Goal: Task Accomplishment & Management: Use online tool/utility

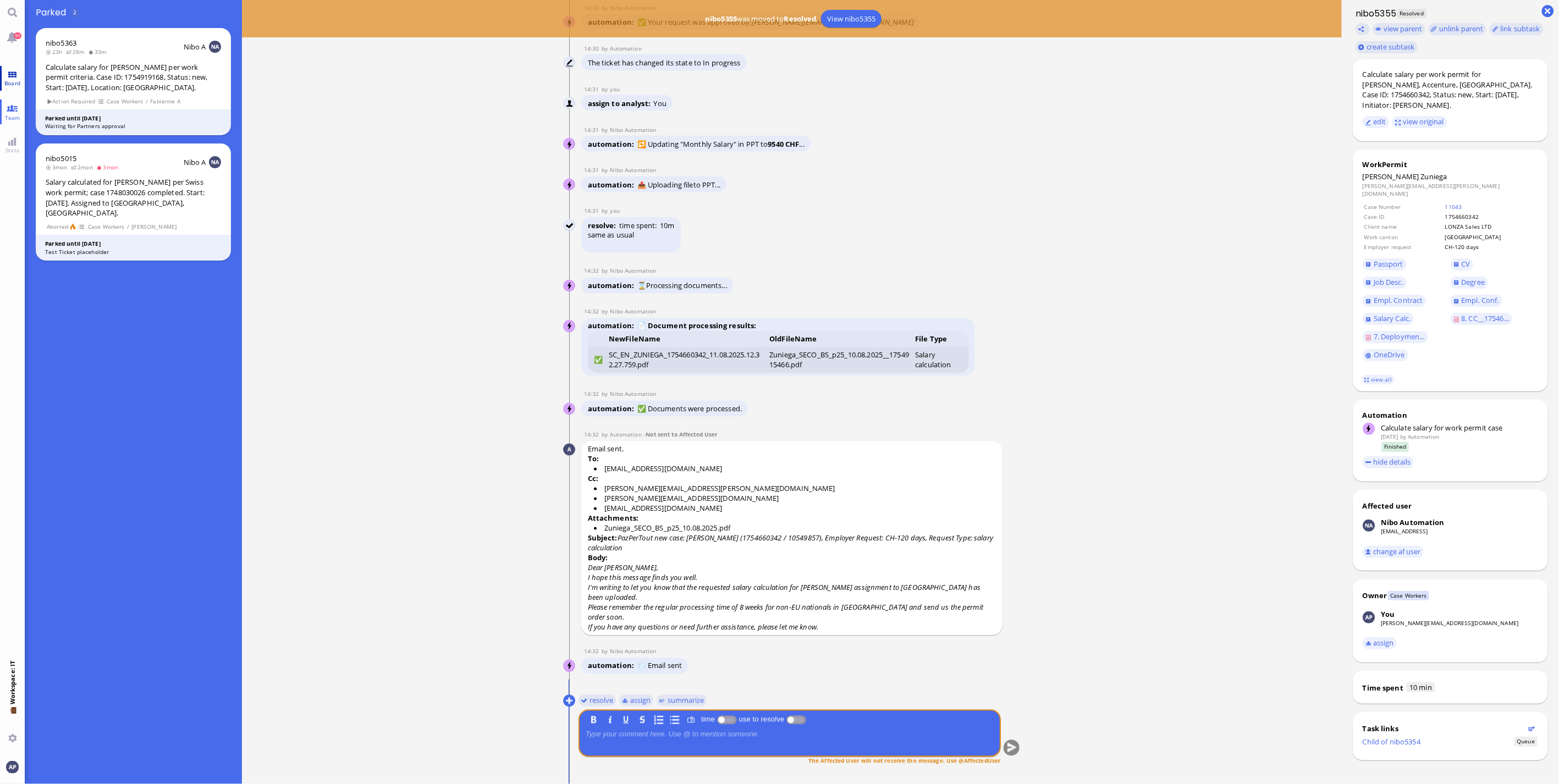
click at [11, 81] on span "Board" at bounding box center [12, 83] width 21 height 8
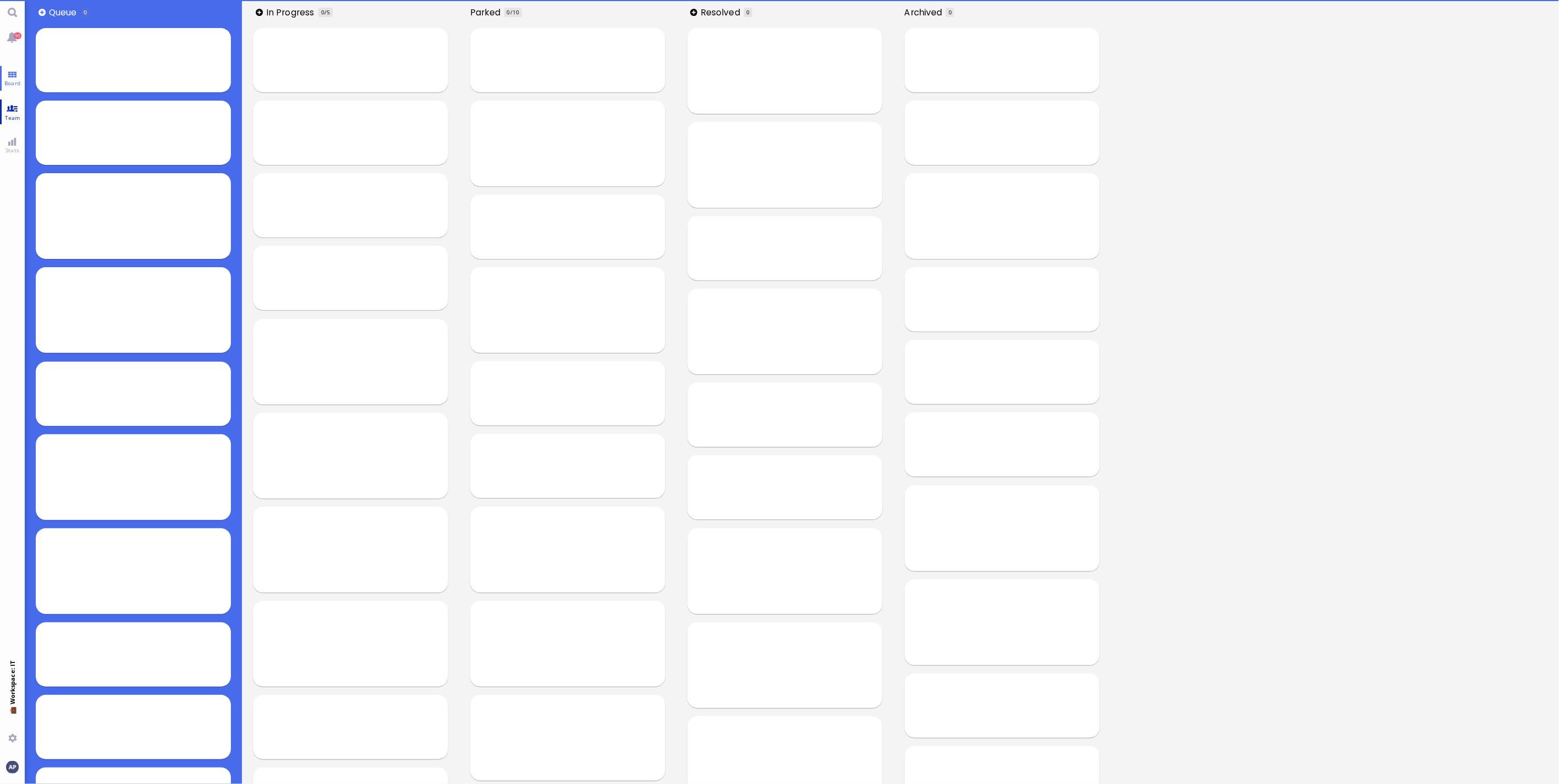
click at [12, 99] on link "Team" at bounding box center [12, 111] width 25 height 25
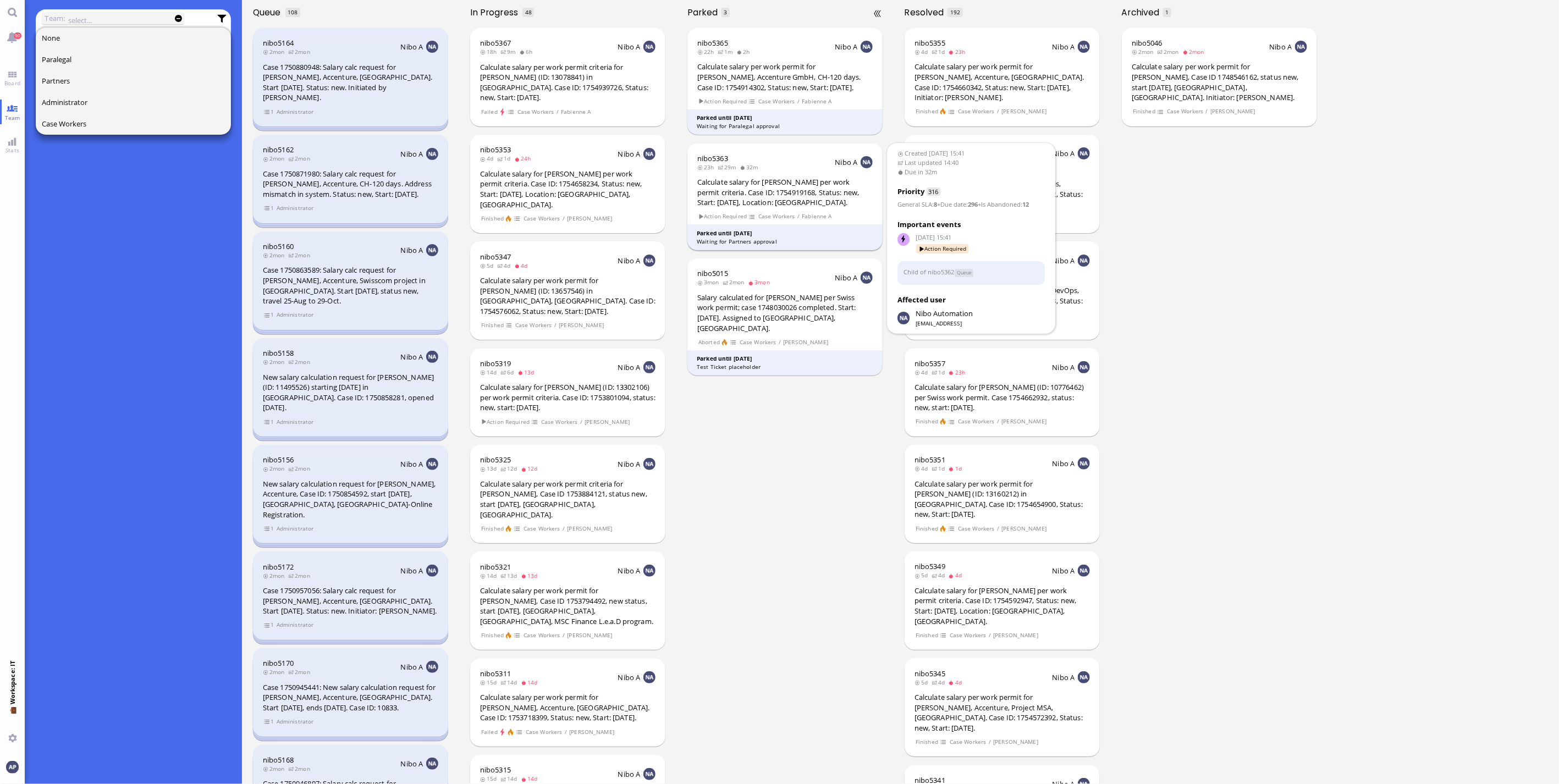
click at [749, 185] on div "Calculate salary for [PERSON_NAME] per work permit criteria. Case ID: 175491916…" at bounding box center [785, 192] width 176 height 31
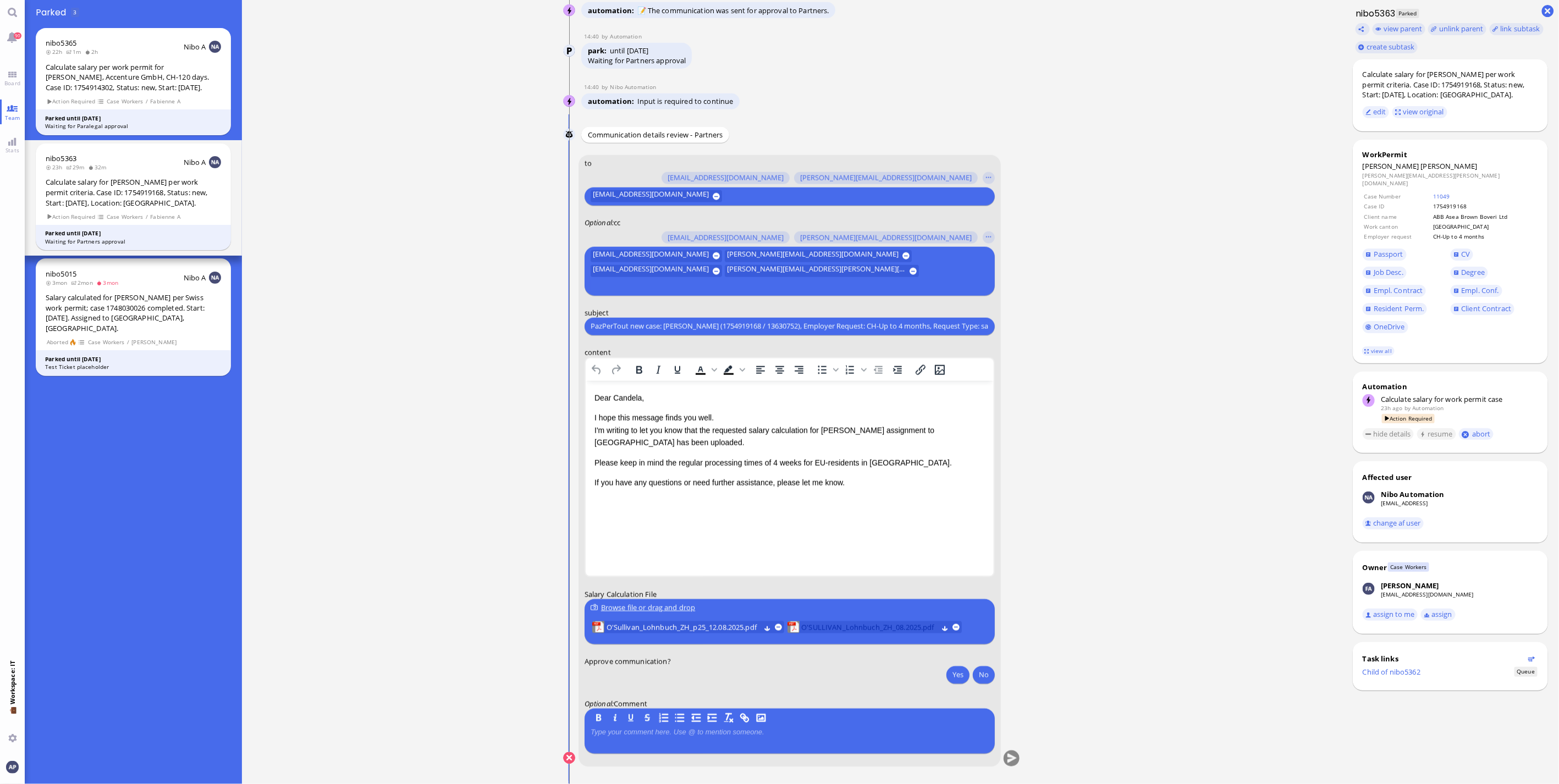
click at [828, 626] on span "O'SULLIVAN_Lohnbuch_ZH_08.2025.pdf" at bounding box center [870, 627] width 136 height 12
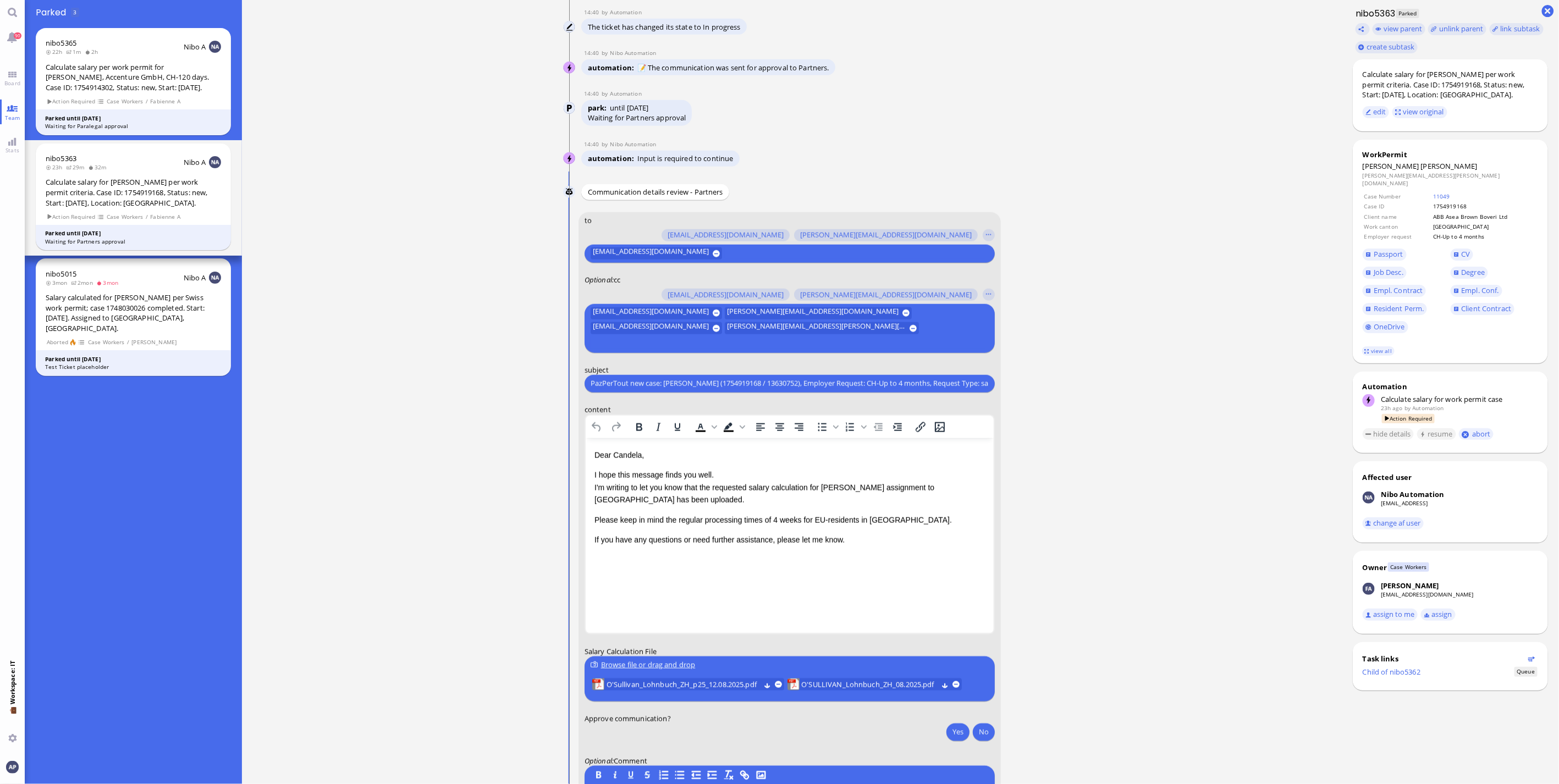
scroll to position [1, 0]
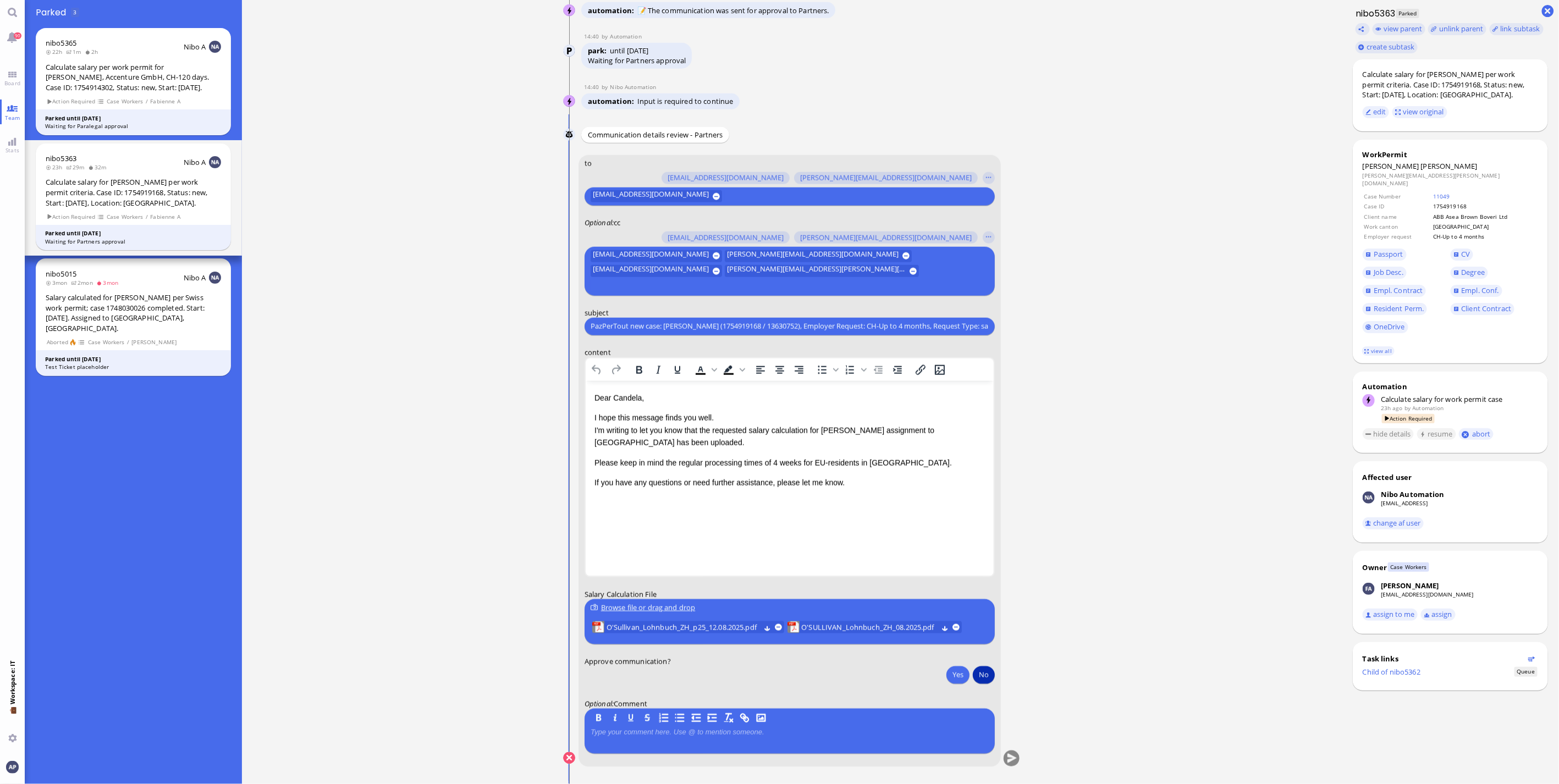
click at [986, 675] on button "No" at bounding box center [983, 674] width 22 height 18
click at [1003, 756] on button "submit" at bounding box center [1011, 758] width 16 height 16
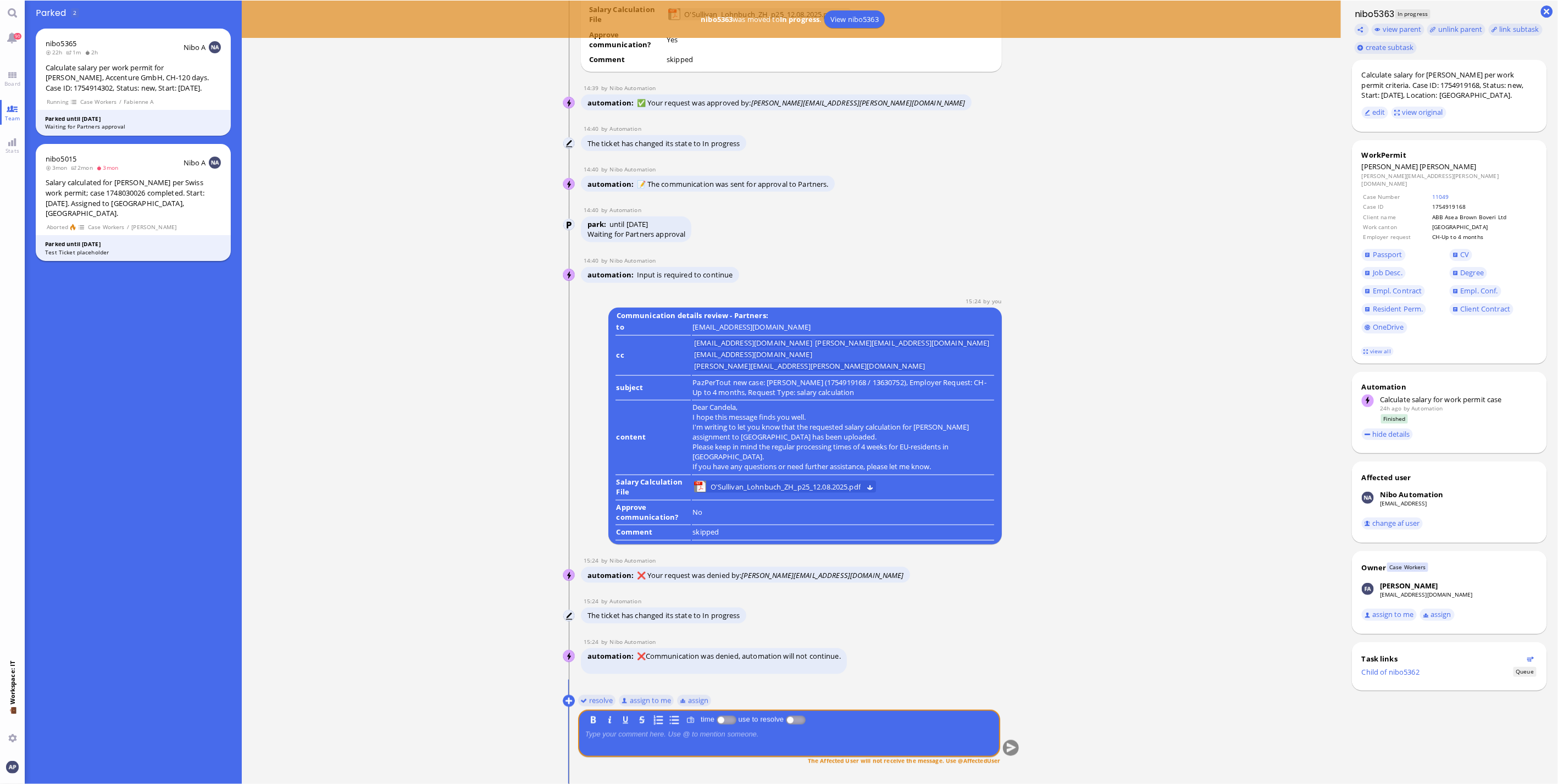
scroll to position [0, 0]
click at [13, 80] on span "Board" at bounding box center [12, 83] width 21 height 8
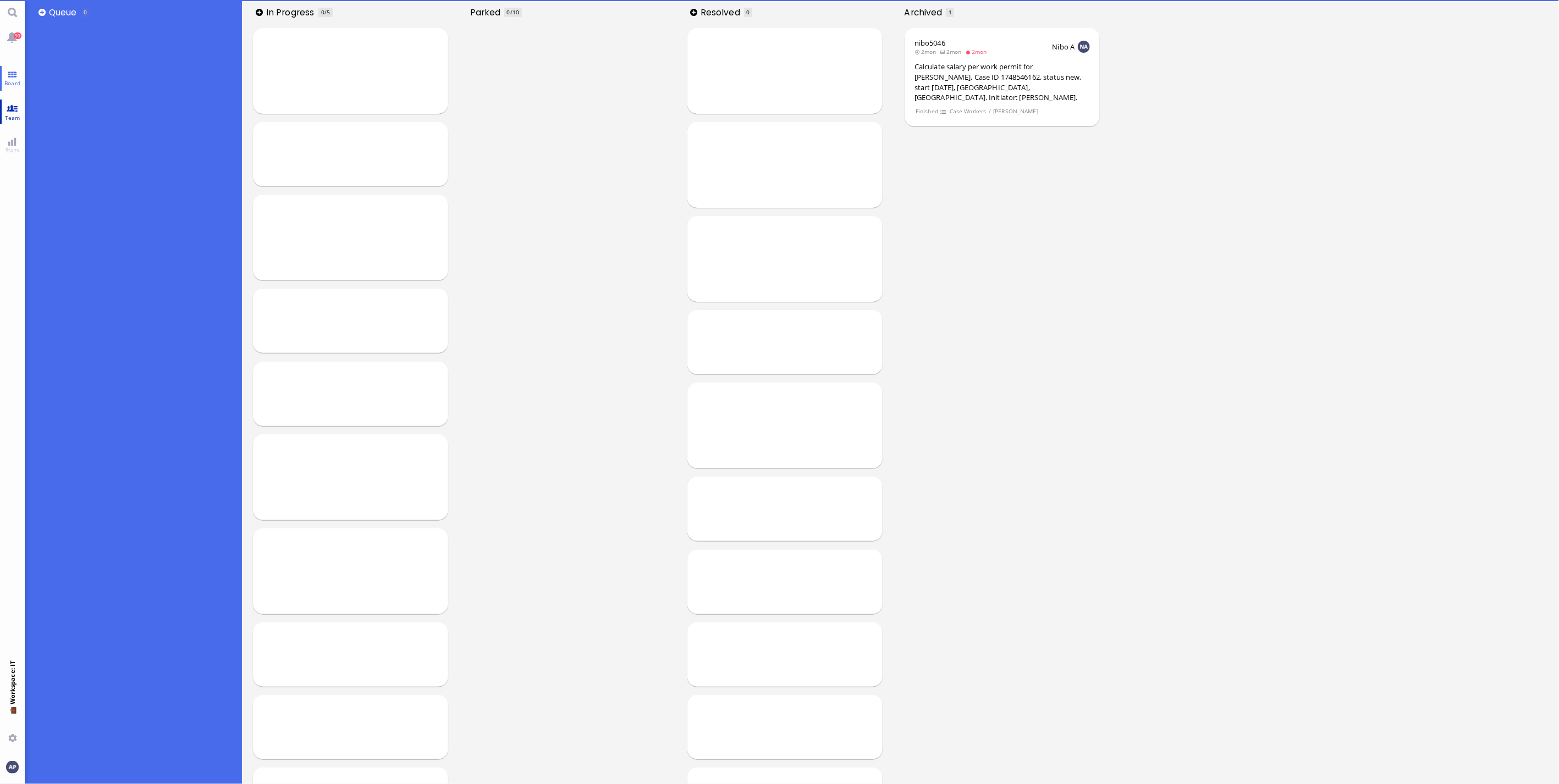
click at [11, 105] on link "Team" at bounding box center [12, 111] width 25 height 25
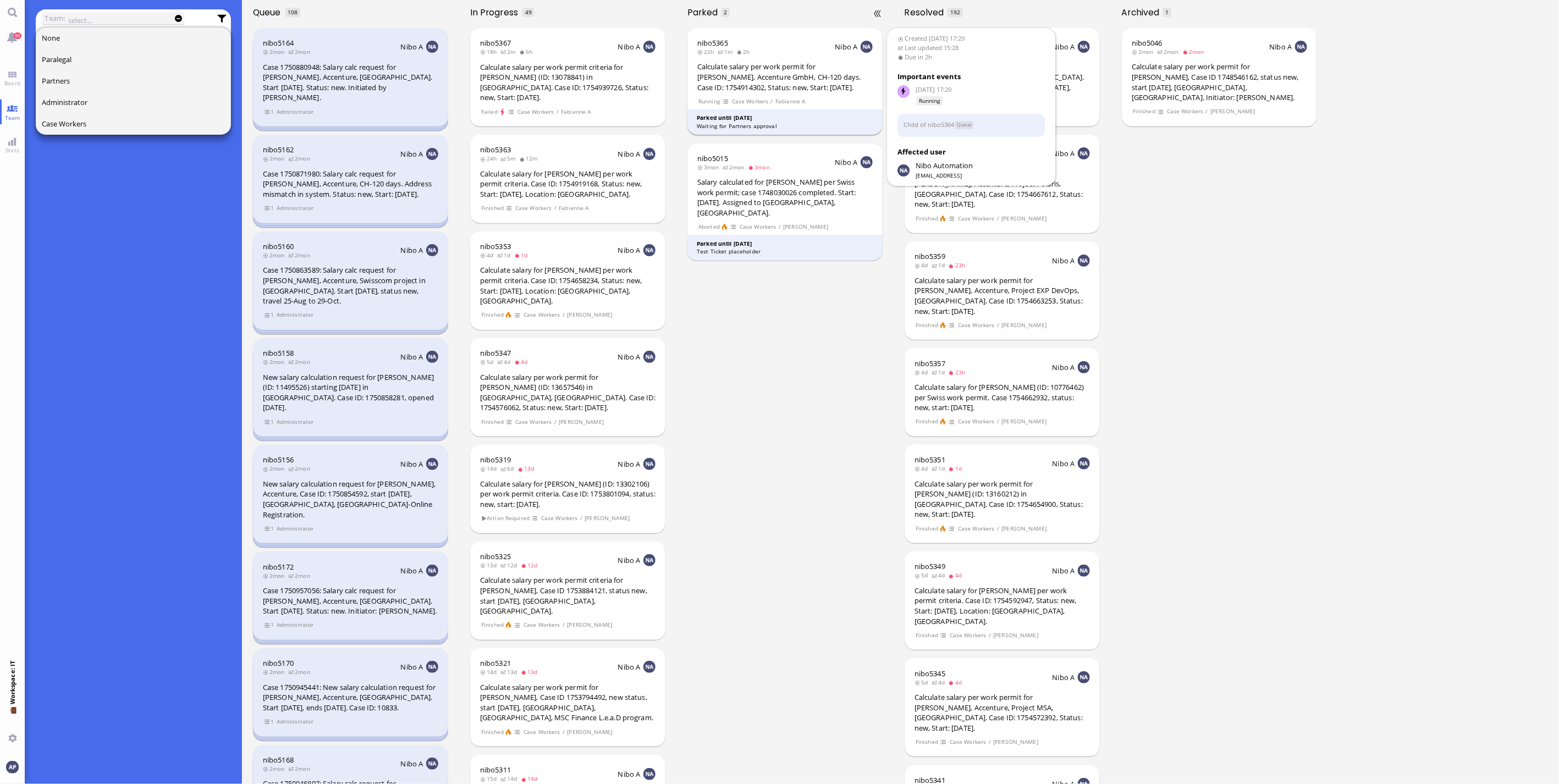
click at [744, 80] on div "Calculate salary per work permit for [PERSON_NAME], Accenture GmbH, CH-120 days…" at bounding box center [785, 77] width 176 height 31
